Goal: Information Seeking & Learning: Understand process/instructions

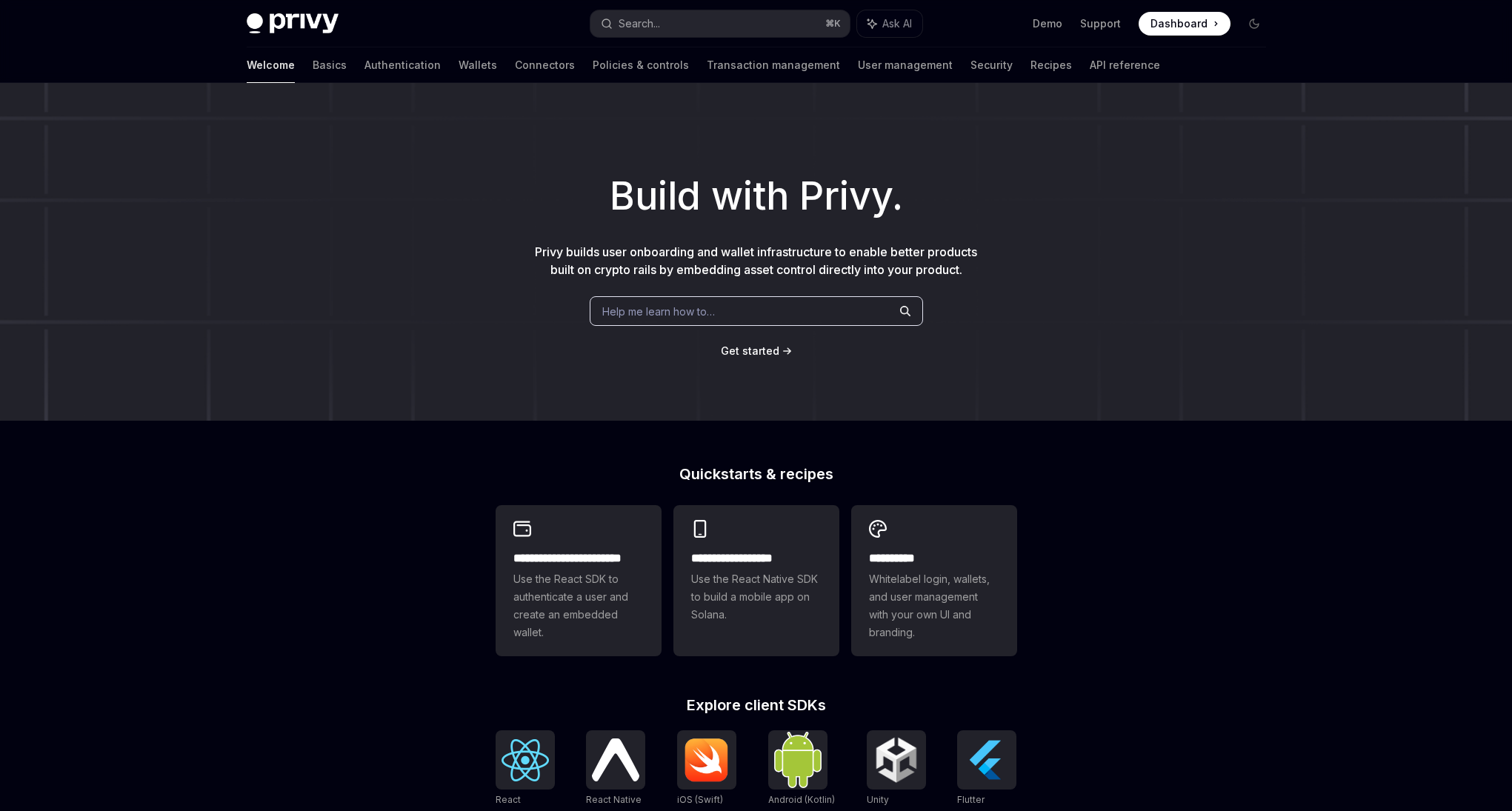
click at [279, 60] on div "Welcome Basics Authentication Wallets Connectors Policies & controls Transactio…" at bounding box center [704, 65] width 914 height 35
click at [313, 61] on link "Basics" at bounding box center [330, 65] width 34 height 35
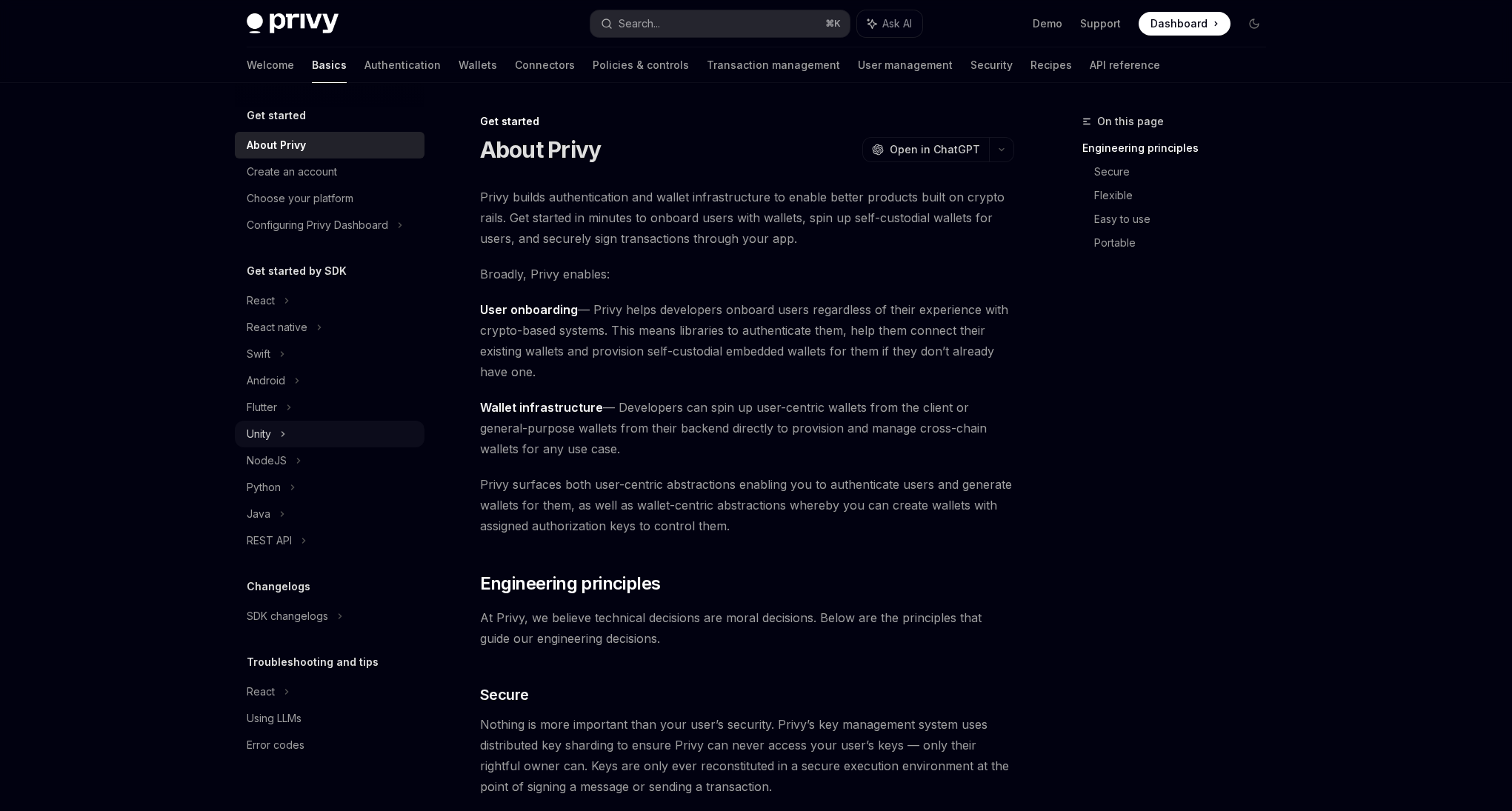
click at [292, 431] on div "Unity" at bounding box center [330, 434] width 189 height 27
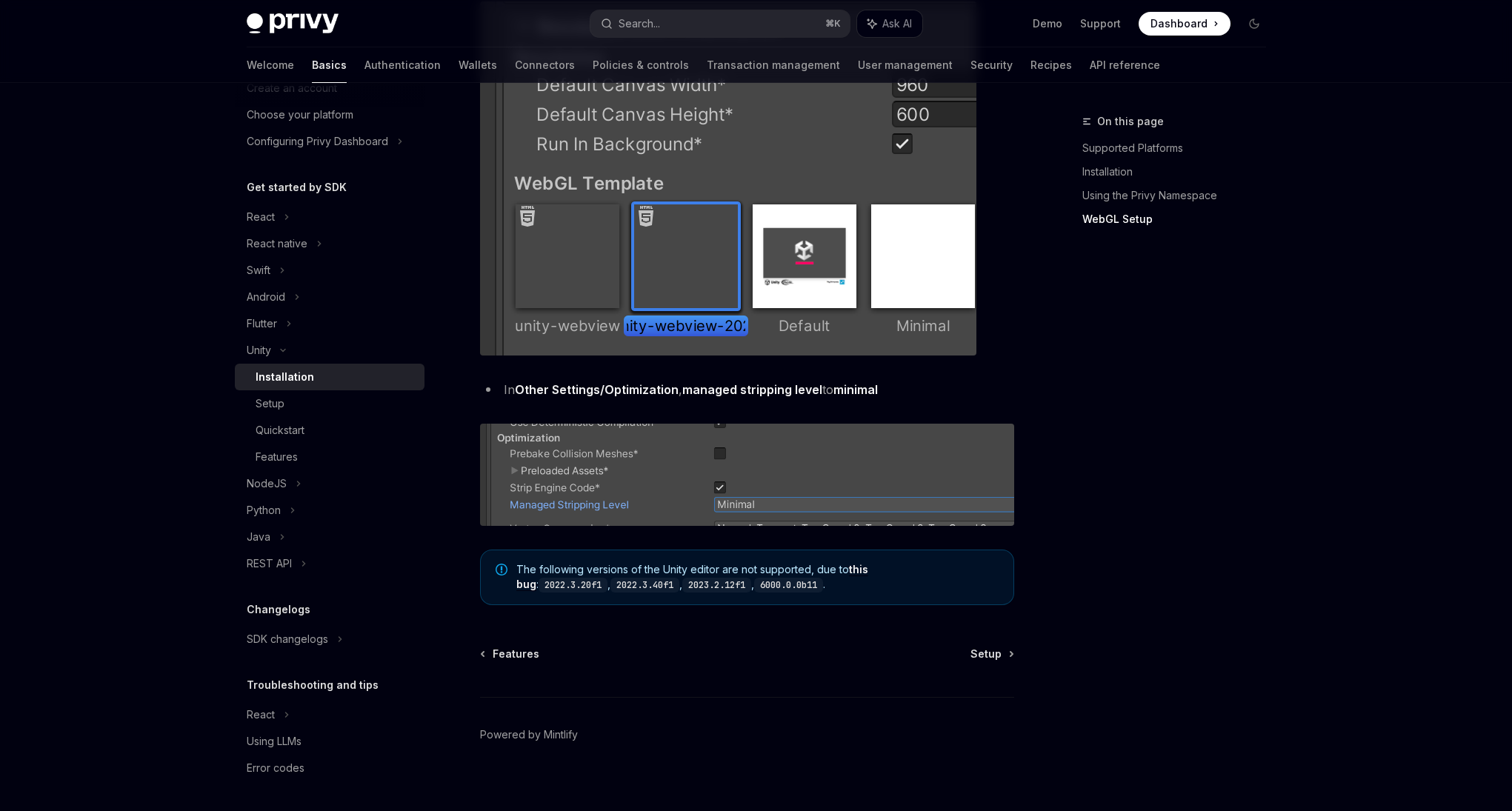
scroll to position [1690, 0]
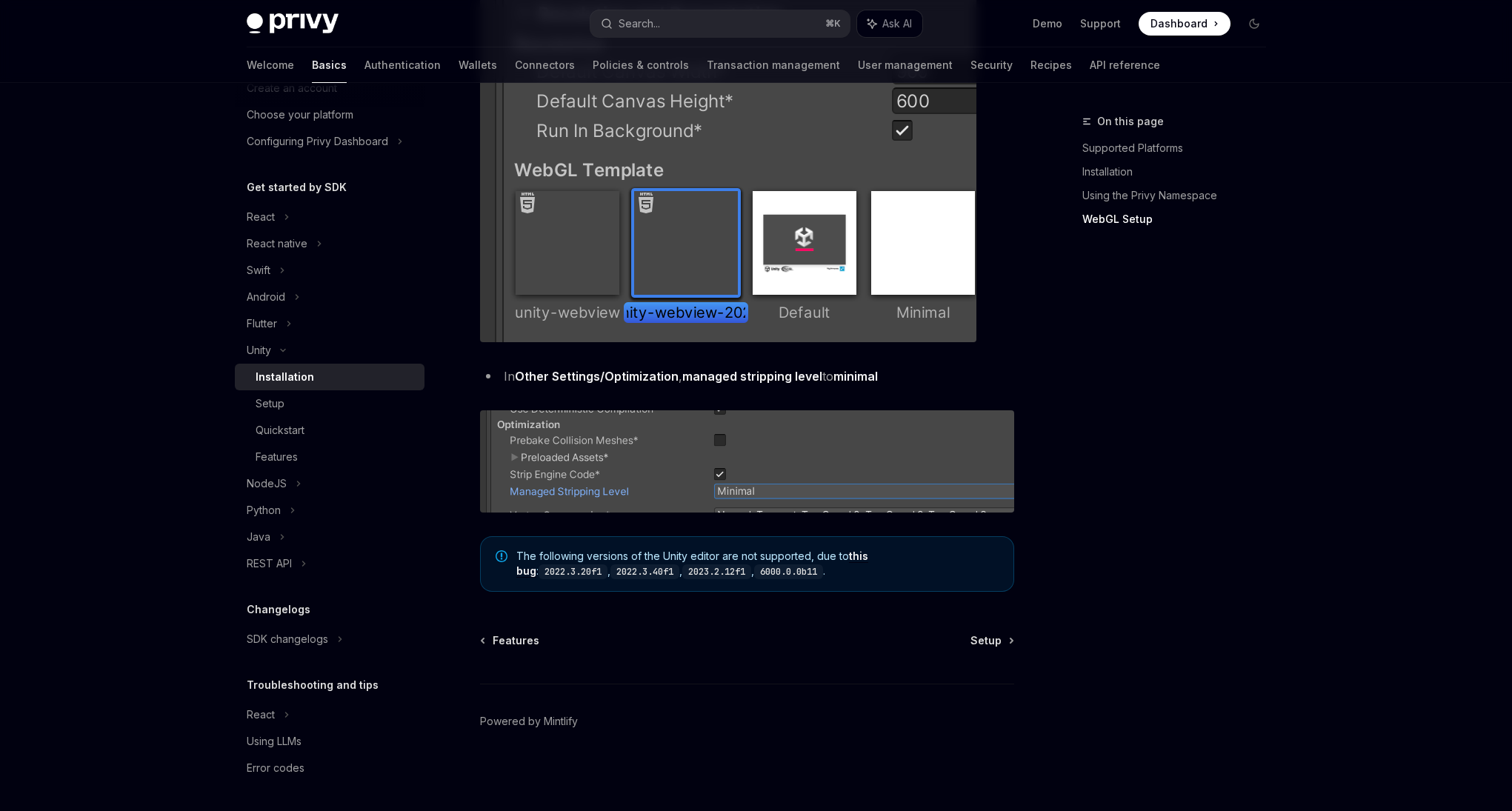
click at [864, 556] on link "this bug" at bounding box center [692, 563] width 351 height 28
click at [318, 406] on div "Setup" at bounding box center [336, 404] width 160 height 18
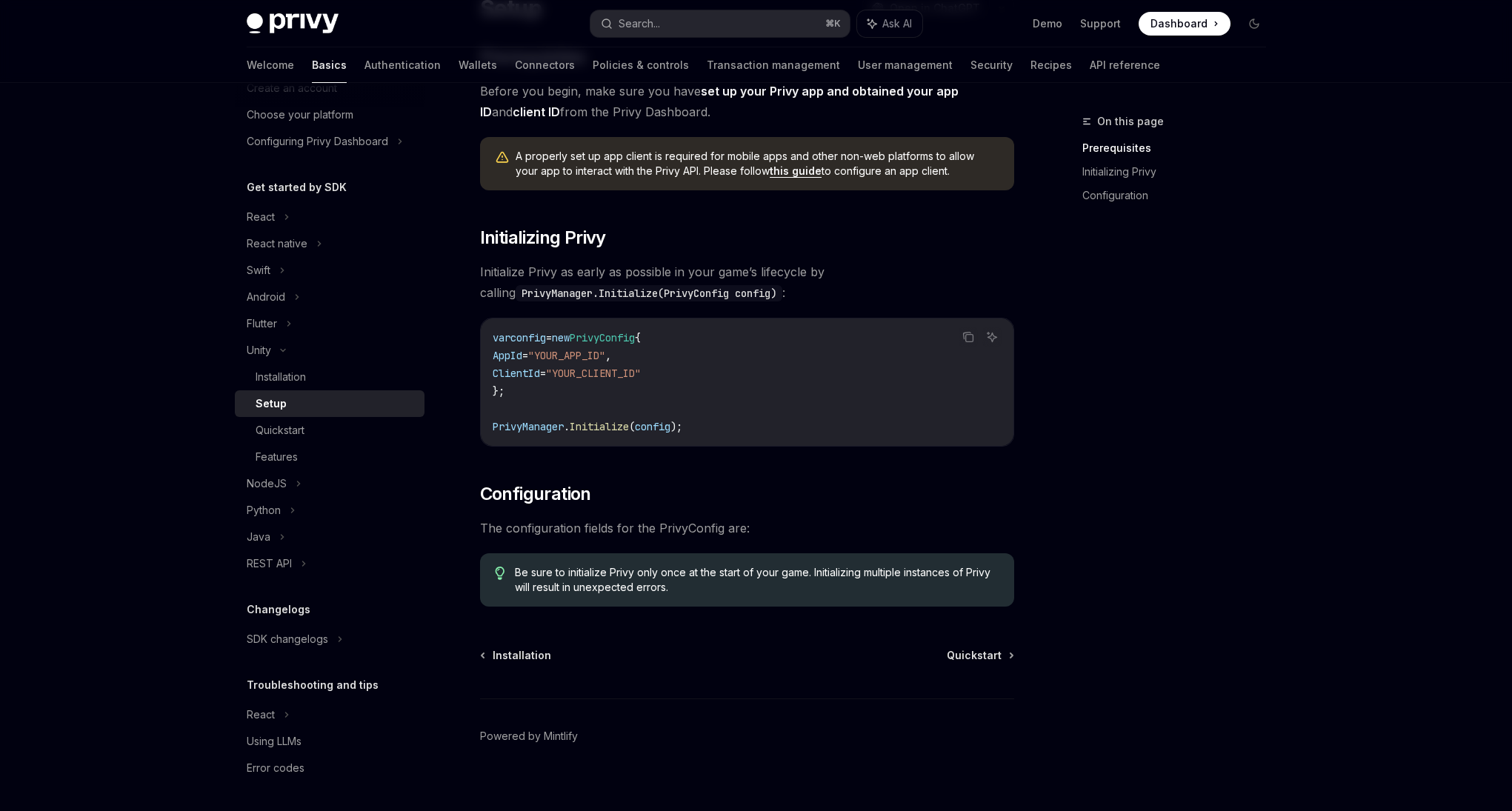
scroll to position [157, 0]
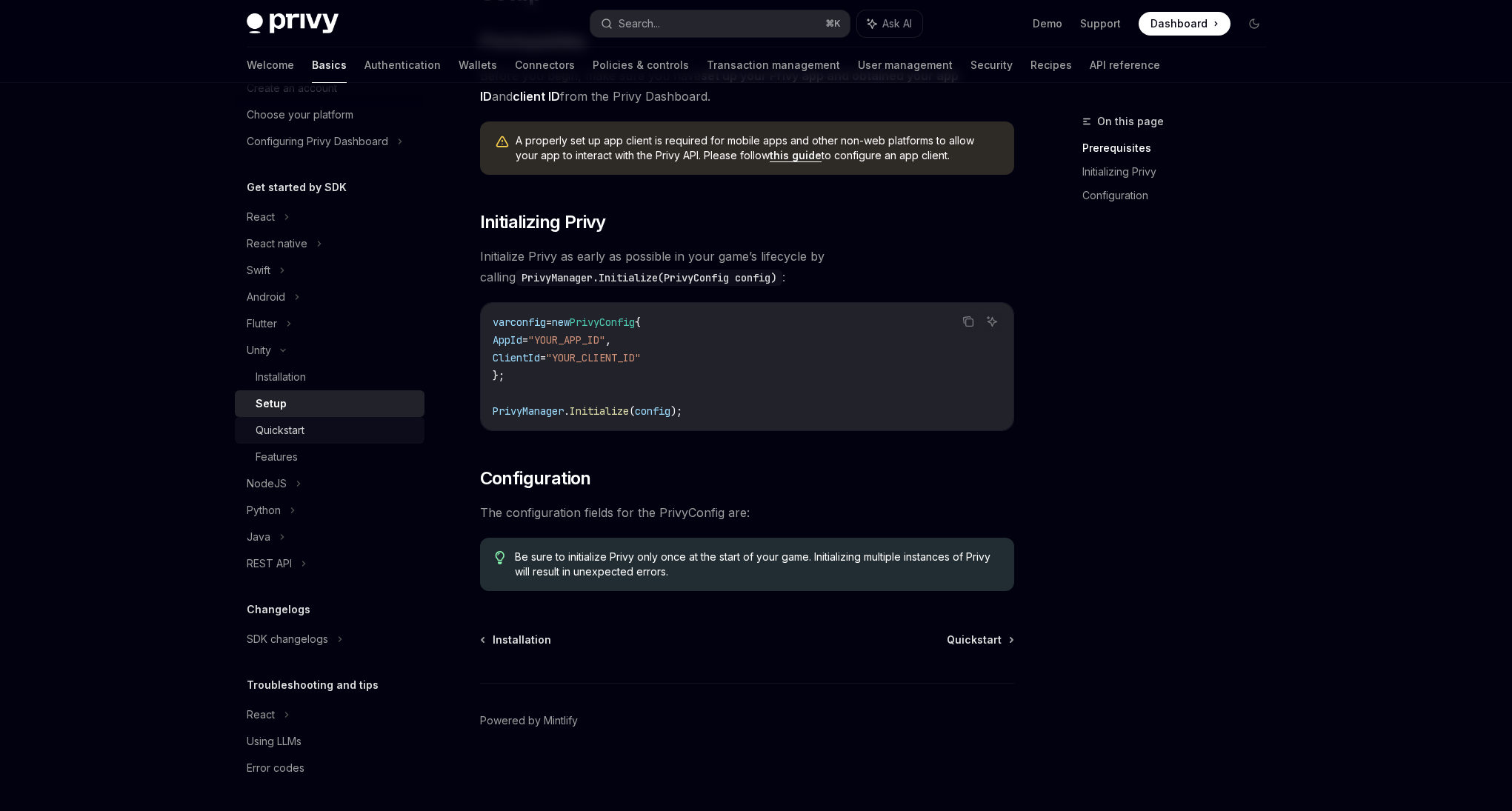
click at [367, 422] on div "Quickstart" at bounding box center [336, 431] width 160 height 18
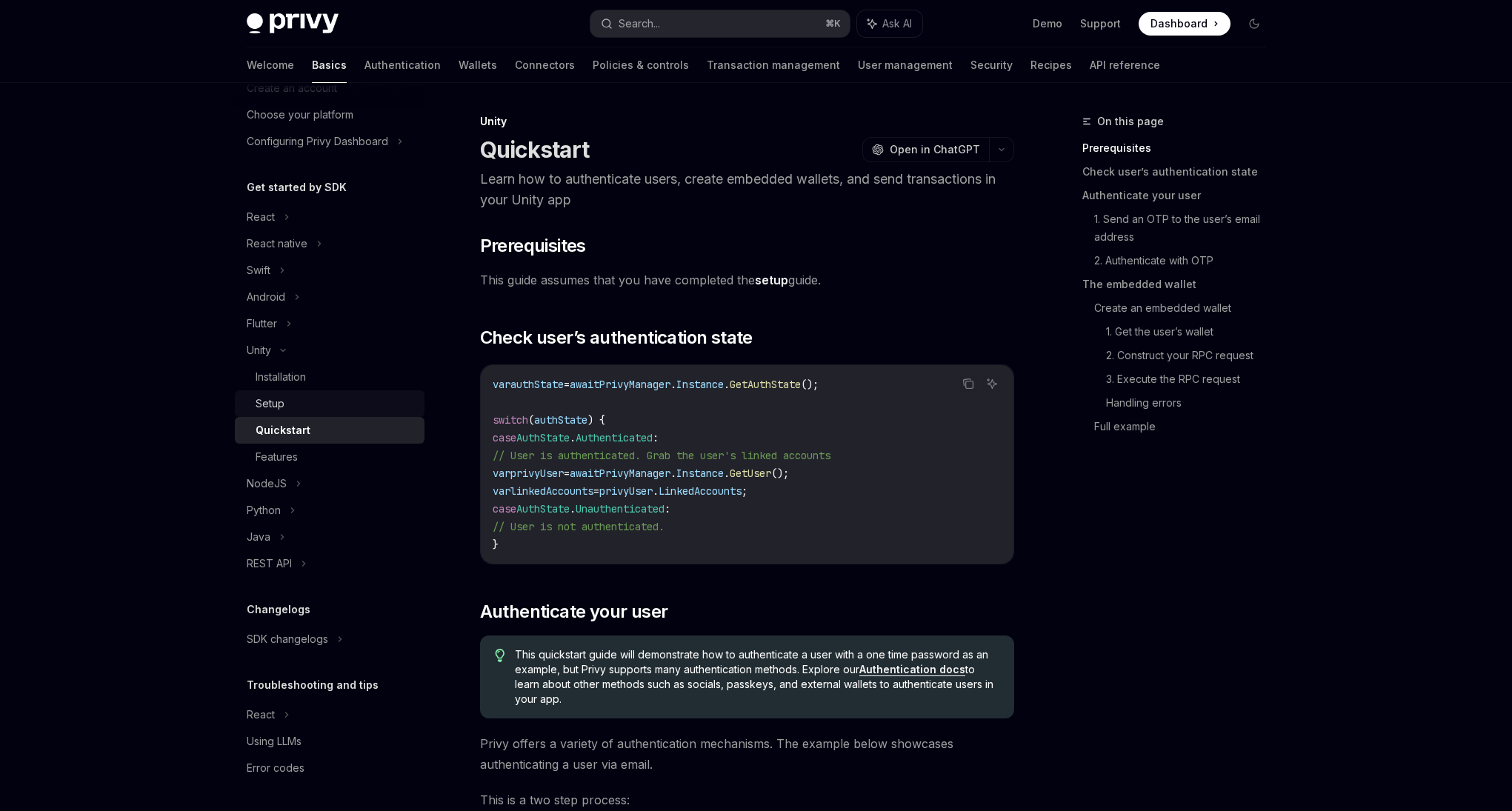
click at [351, 406] on div "Setup" at bounding box center [336, 404] width 160 height 18
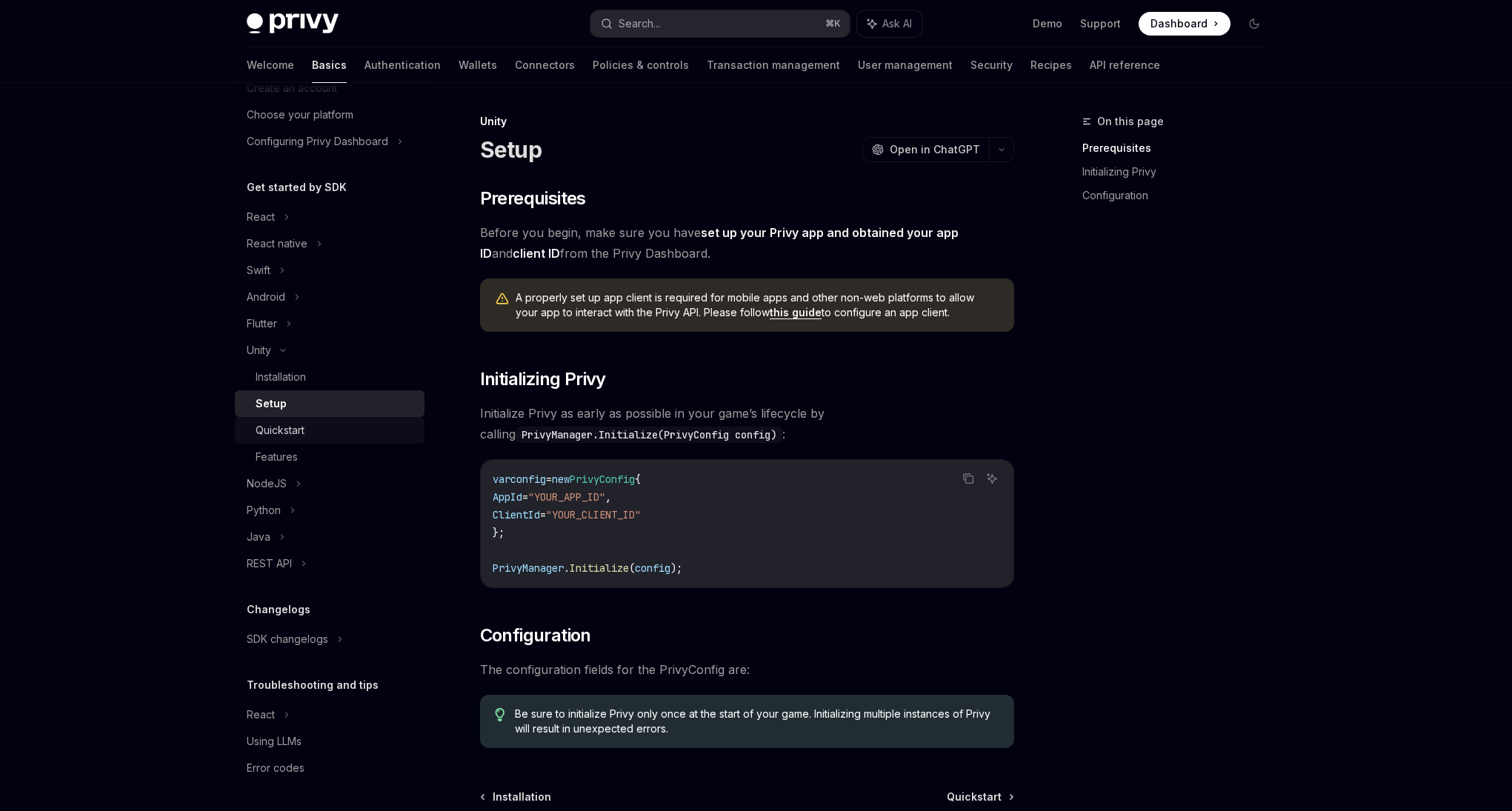
click at [356, 428] on div "Quickstart" at bounding box center [336, 431] width 160 height 18
type textarea "*"
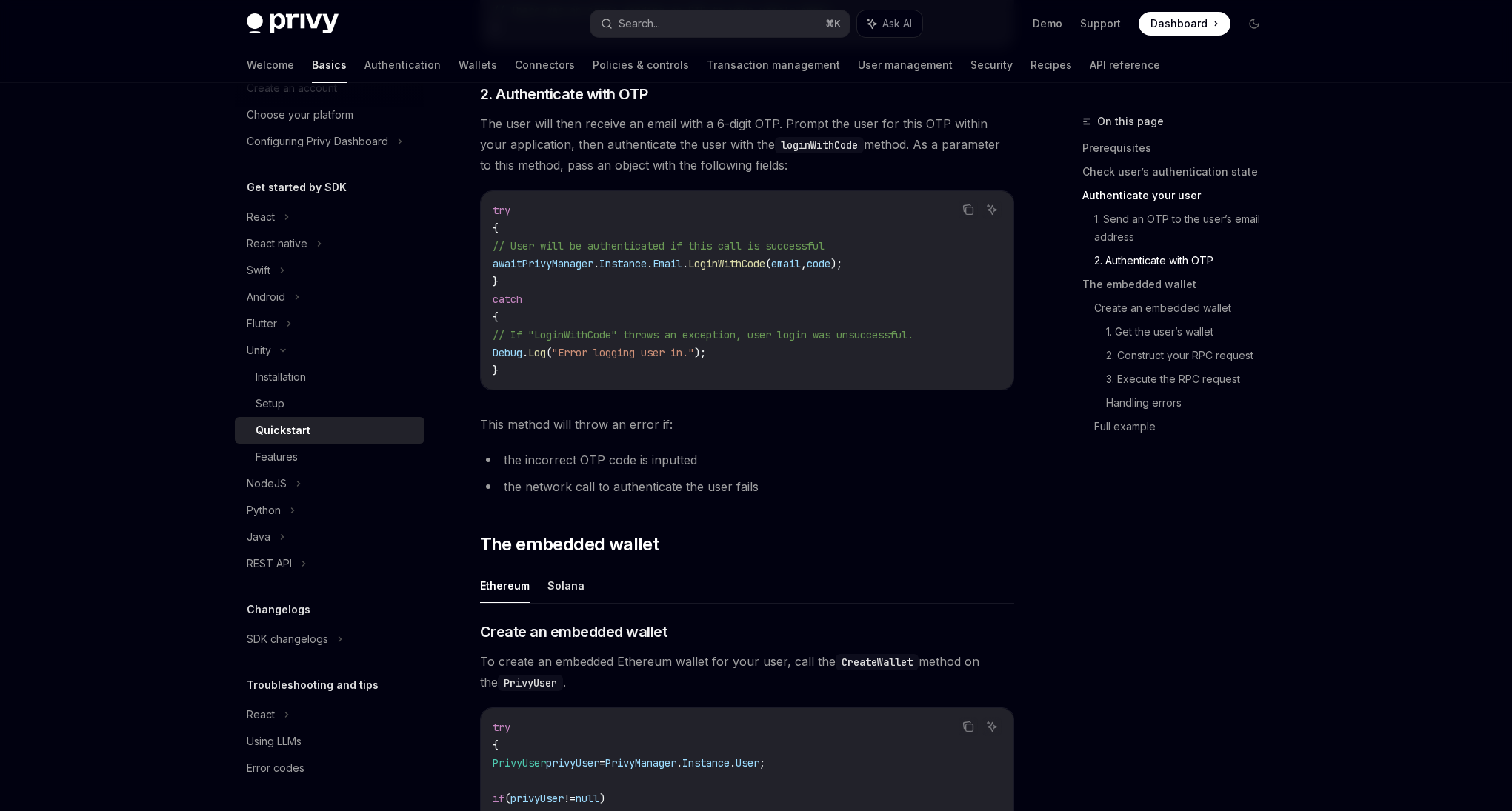
scroll to position [1128, 0]
click at [502, 551] on span "The embedded wallet" at bounding box center [569, 542] width 179 height 23
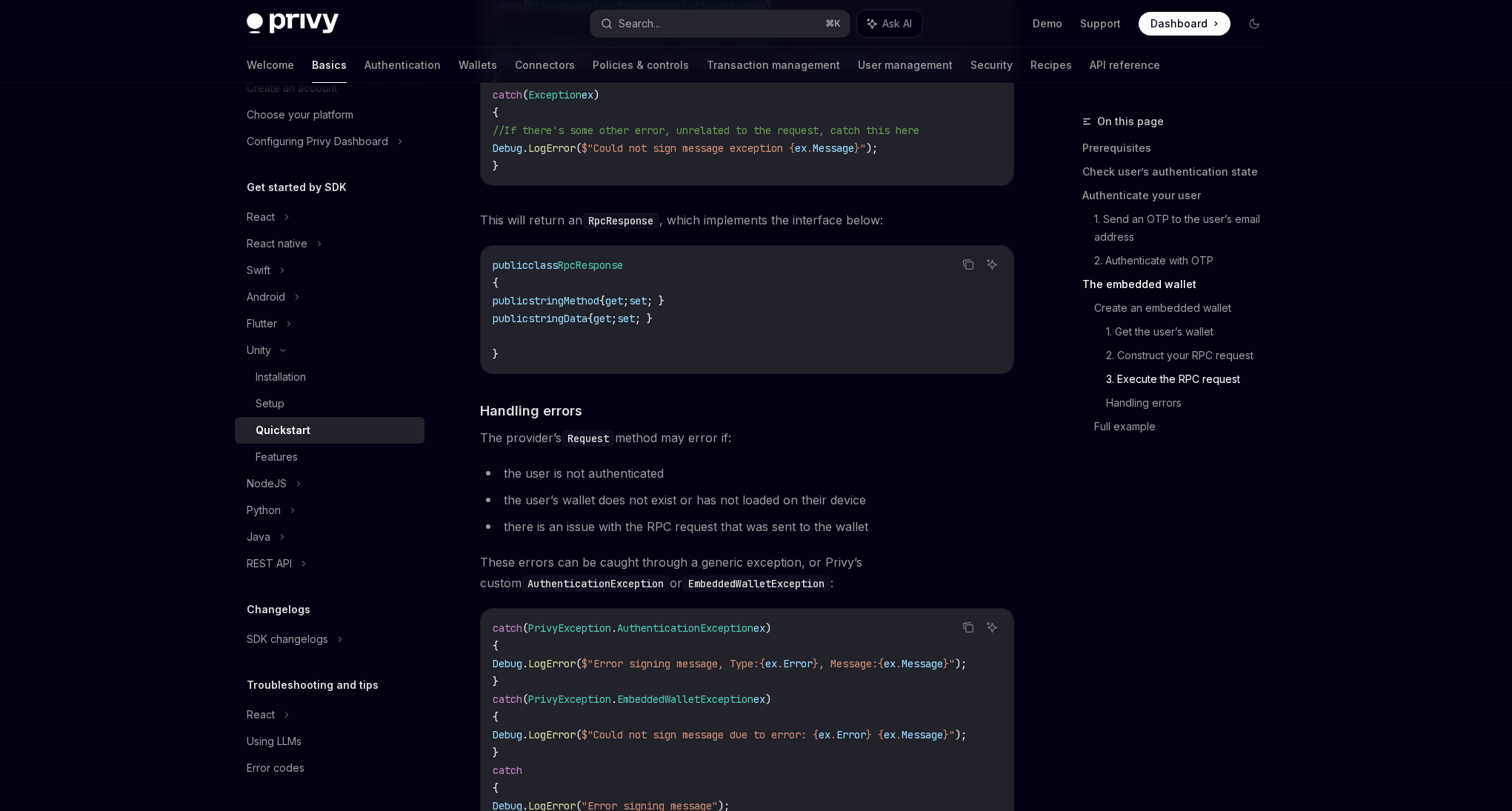
scroll to position [3582, 0]
